Goal: Download file/media

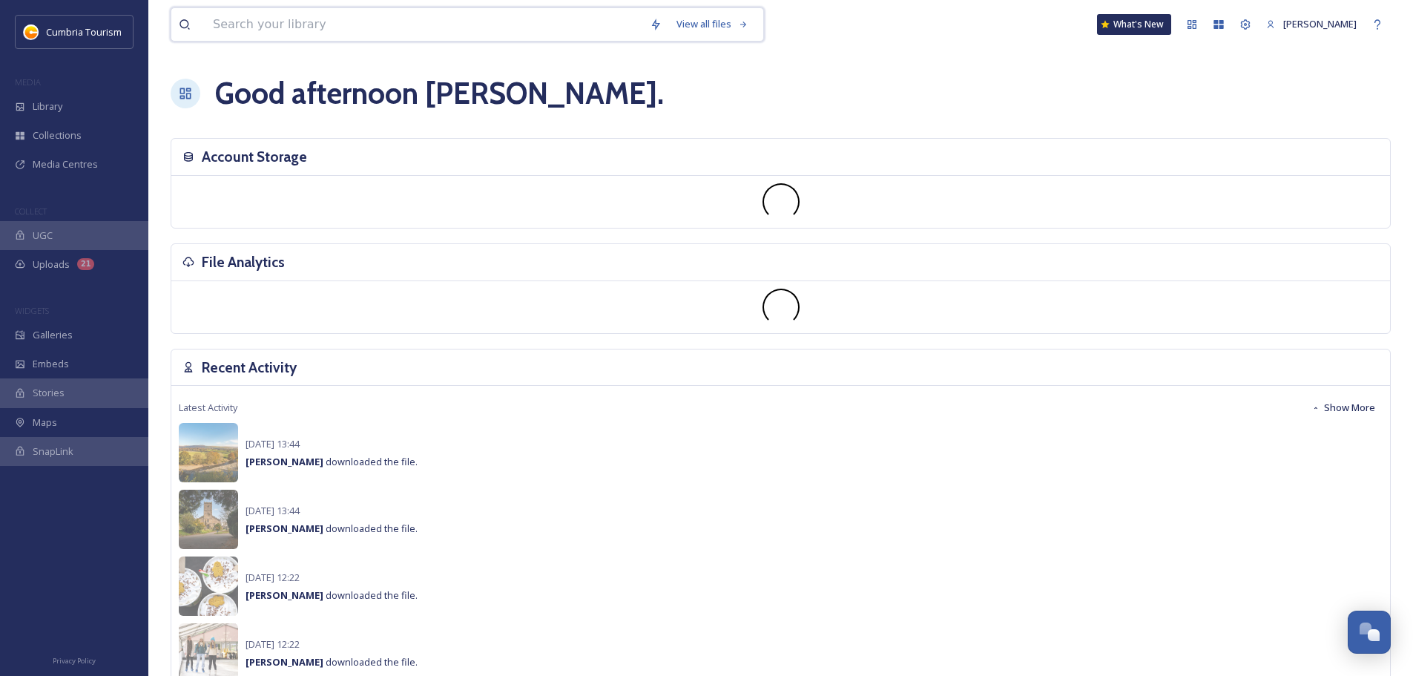
click at [447, 18] on input at bounding box center [423, 24] width 437 height 33
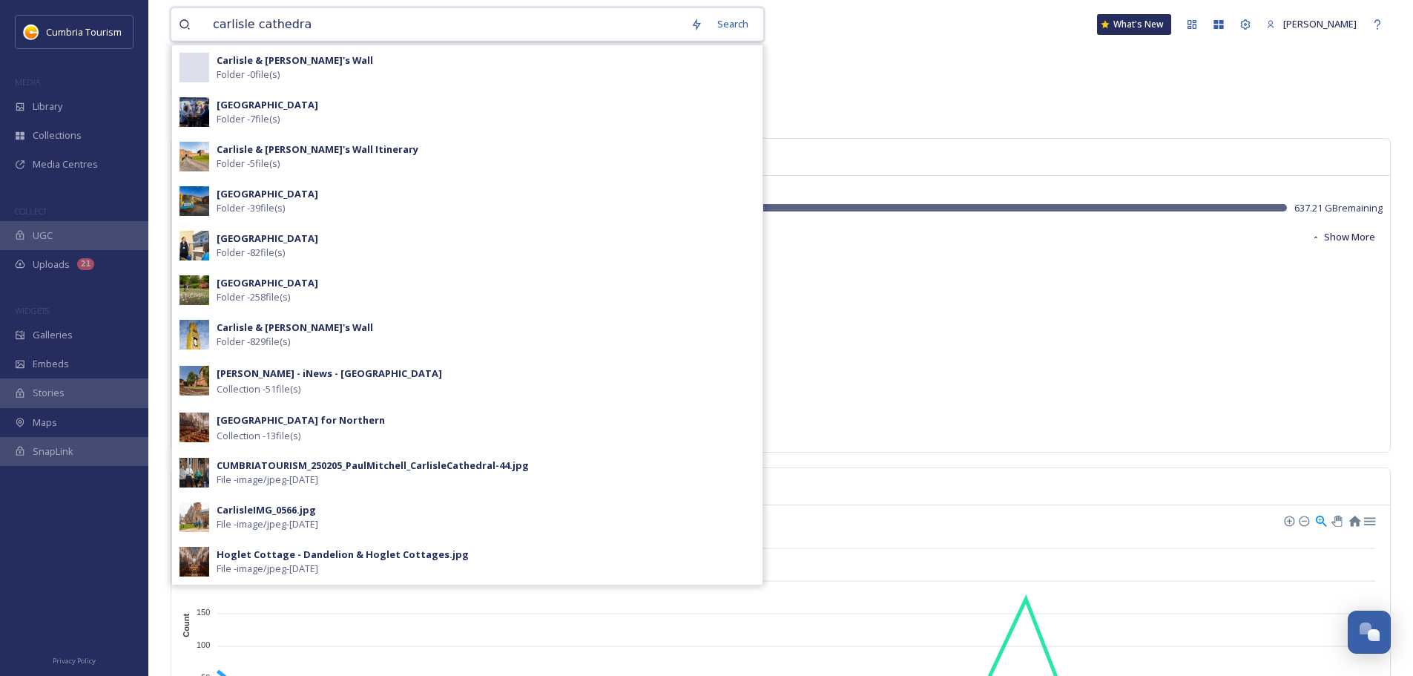
type input "[GEOGRAPHIC_DATA]"
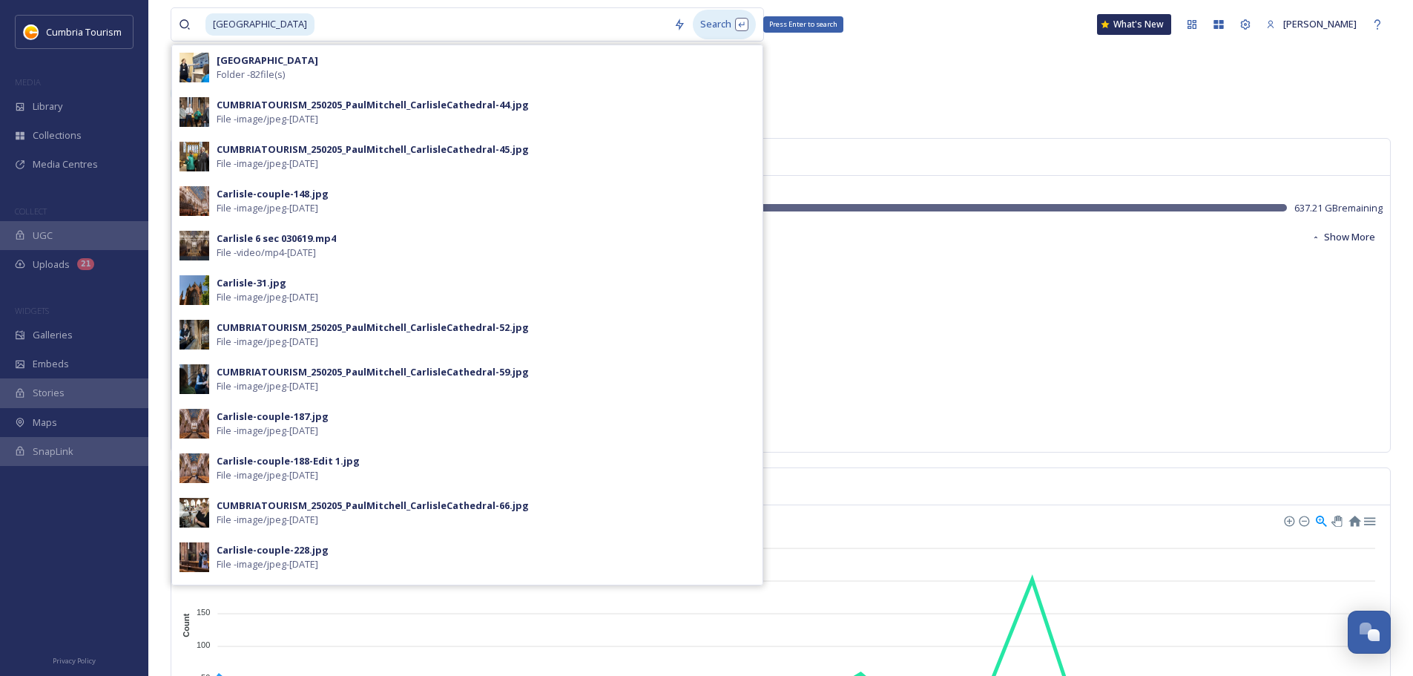
click at [722, 19] on div "Search Press Enter to search" at bounding box center [724, 24] width 63 height 29
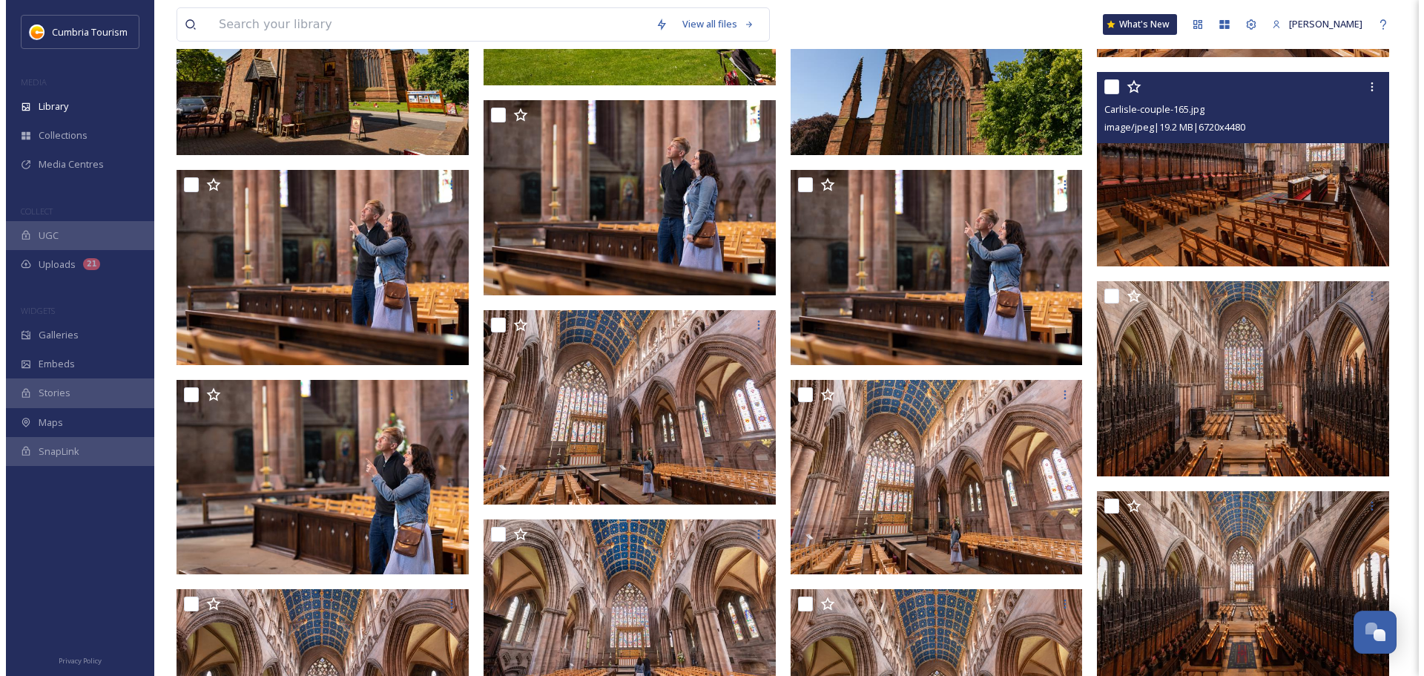
scroll to position [5464, 0]
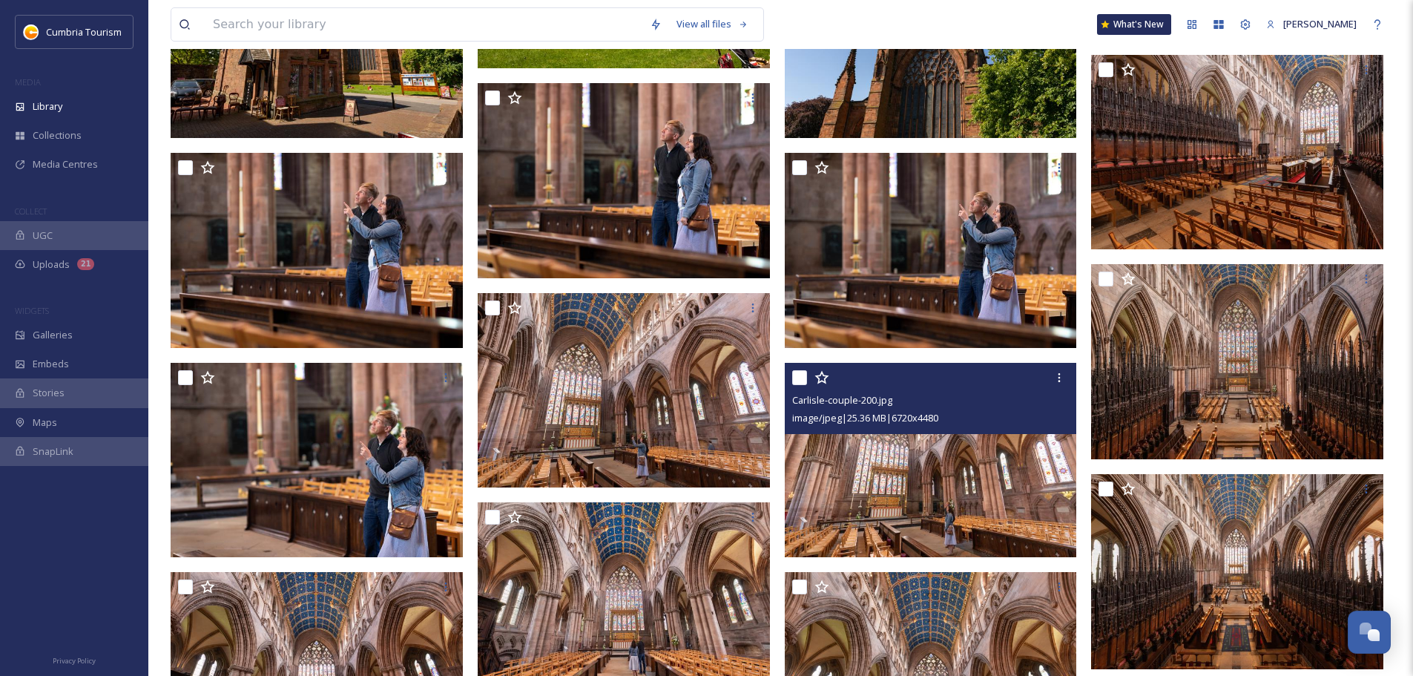
click at [935, 448] on img at bounding box center [931, 460] width 292 height 195
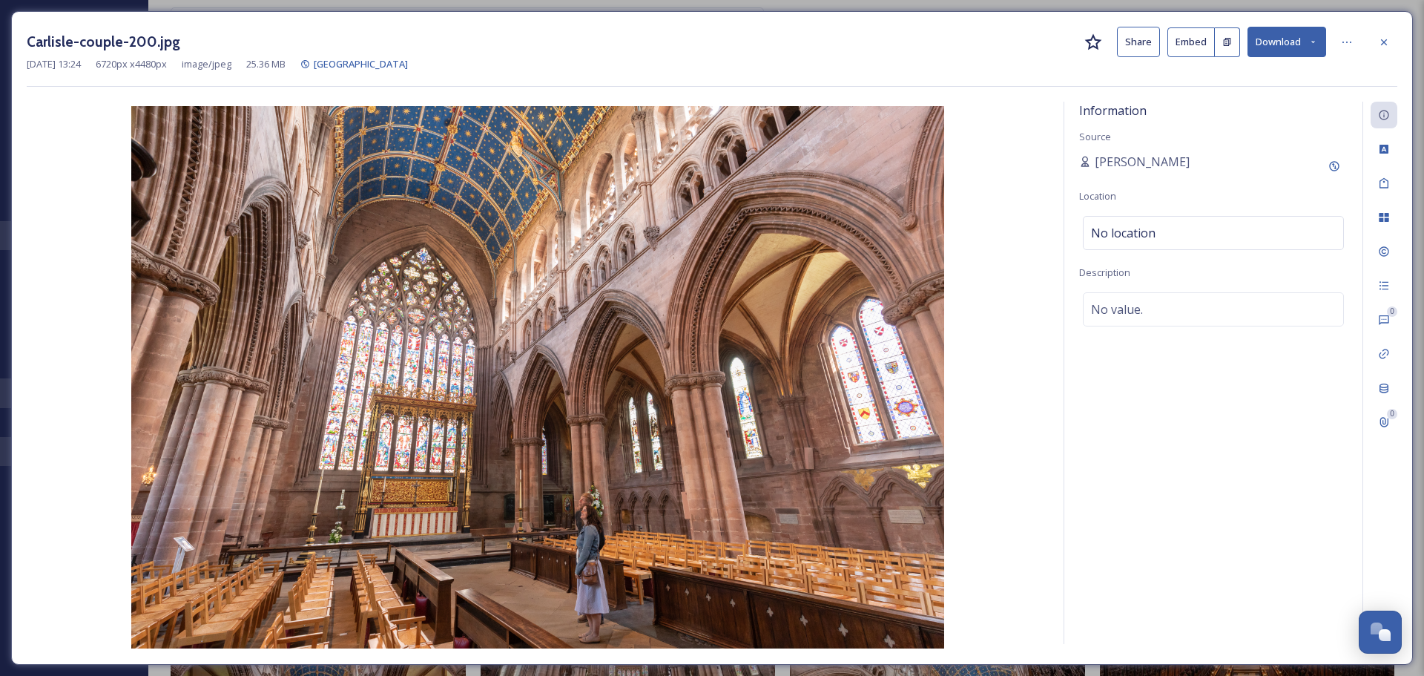
click at [1291, 43] on button "Download" at bounding box center [1287, 42] width 79 height 30
click at [1282, 73] on span "Download Original (6720 x 4480)" at bounding box center [1248, 76] width 140 height 14
